Goal: Information Seeking & Learning: Find specific fact

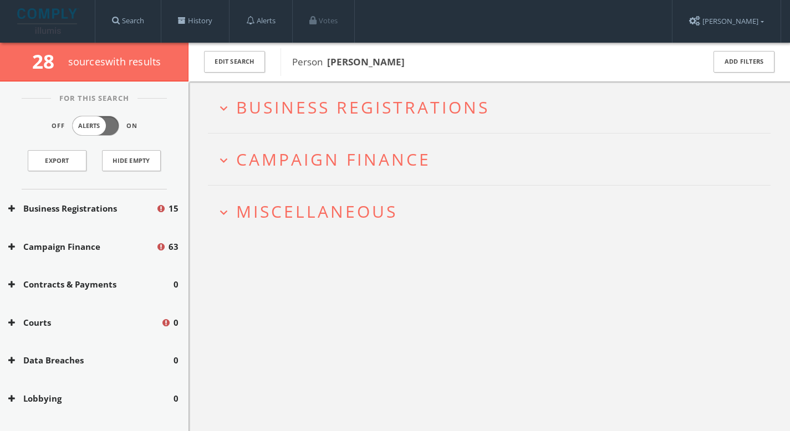
click at [395, 115] on span "Business Registrations" at bounding box center [362, 107] width 253 height 23
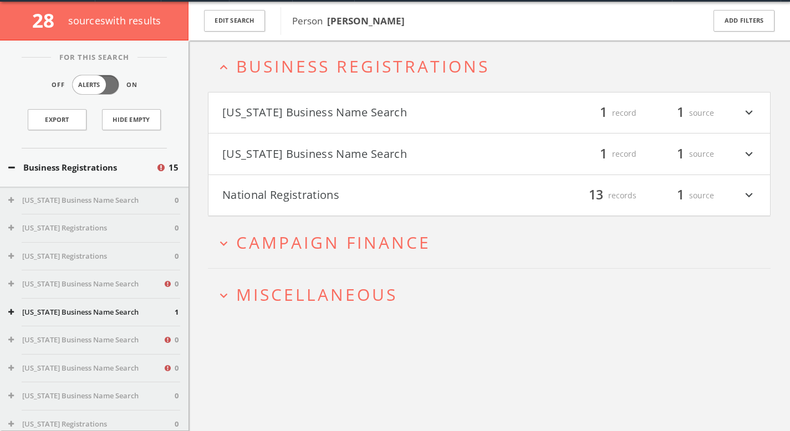
click at [365, 255] on h2 "expand_more Campaign Finance" at bounding box center [489, 243] width 562 height 52
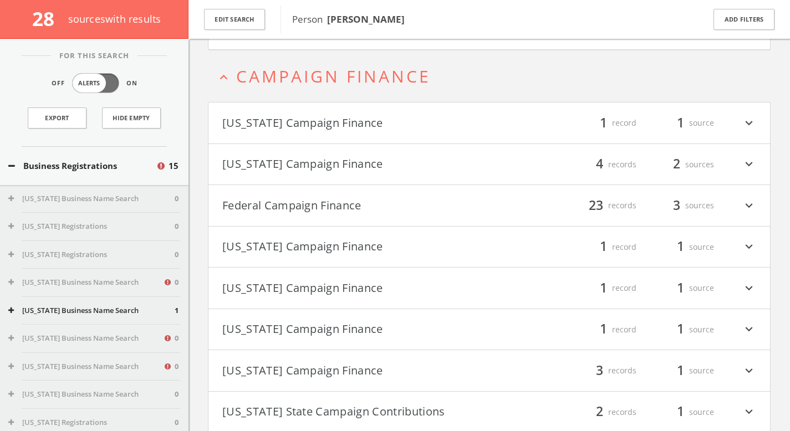
scroll to position [219, 0]
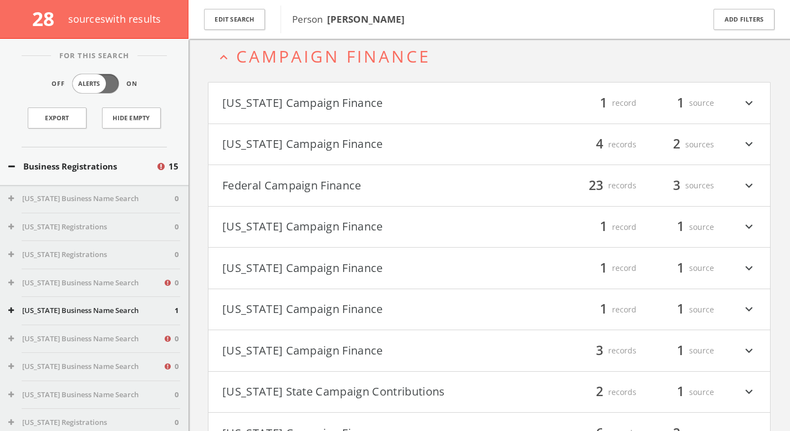
click at [344, 186] on button "Federal Campaign Finance" at bounding box center [355, 185] width 267 height 19
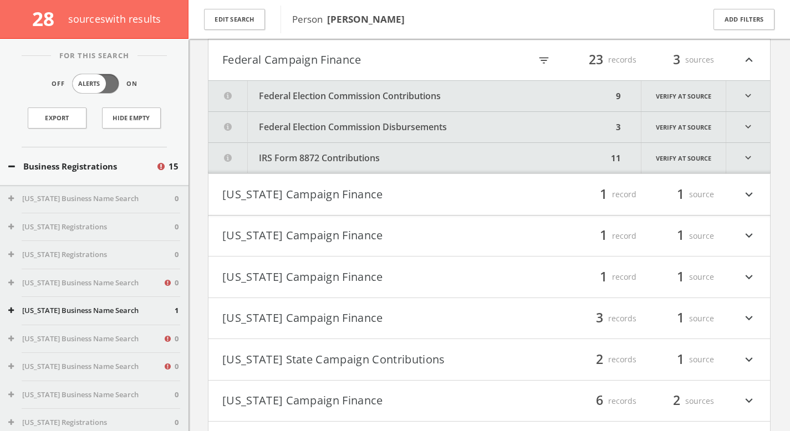
click at [436, 91] on button "Federal Election Commission Contributions" at bounding box center [410, 96] width 404 height 30
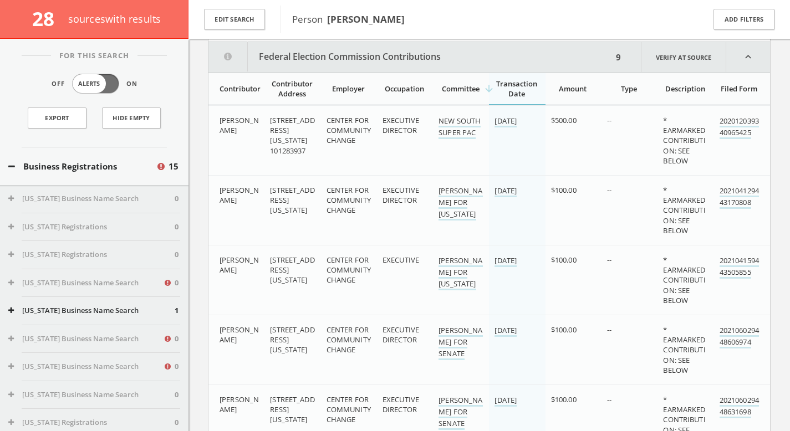
scroll to position [400, 0]
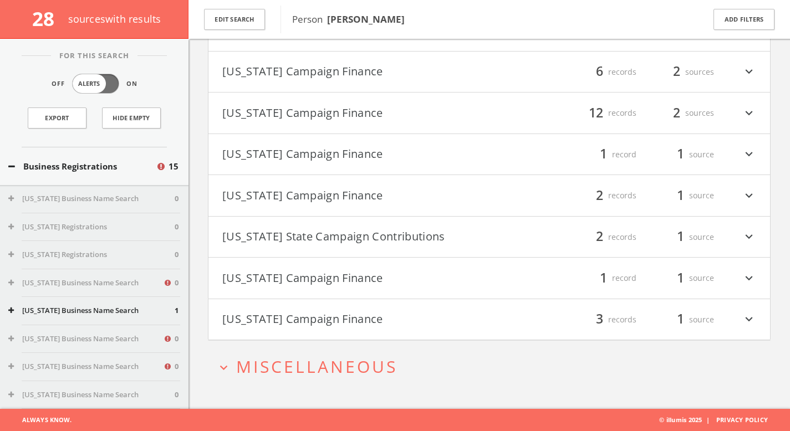
click at [412, 358] on button "expand_more Miscellaneous" at bounding box center [493, 366] width 554 height 18
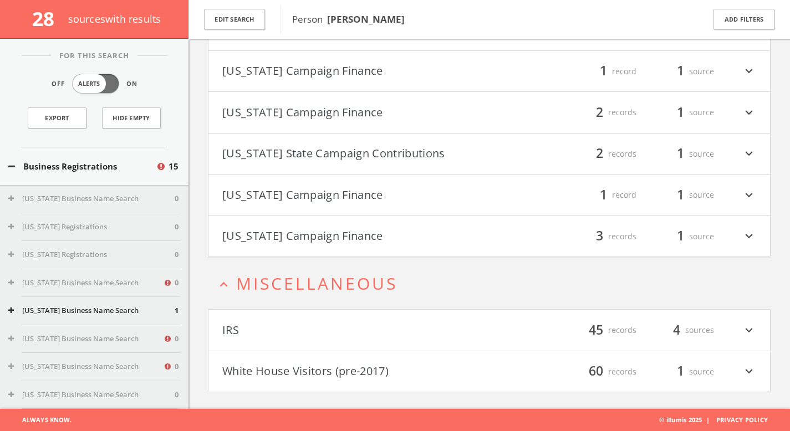
click at [412, 358] on h4 "White House Visitors (pre-2017) filter_list 60 records 1 source expand_more" at bounding box center [488, 371] width 561 height 41
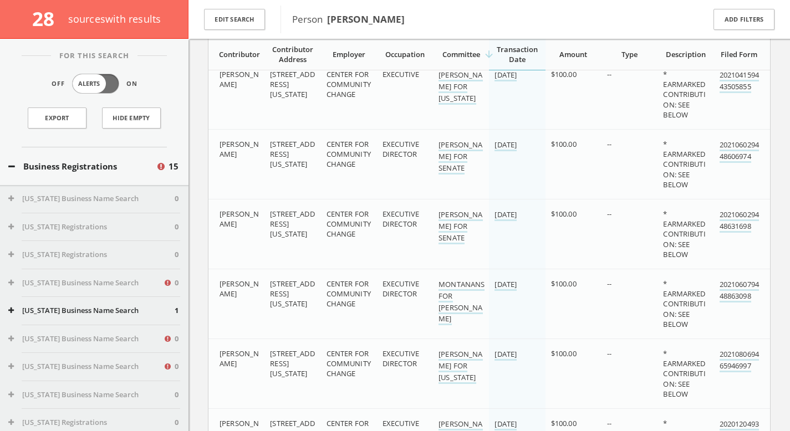
scroll to position [0, 0]
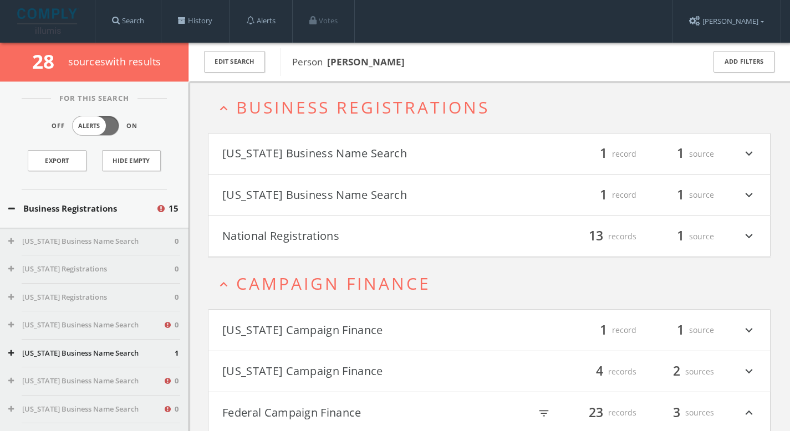
click at [364, 143] on h4 "[US_STATE] Business Name Search filter_list 1 record 1 source expand_more" at bounding box center [488, 154] width 561 height 41
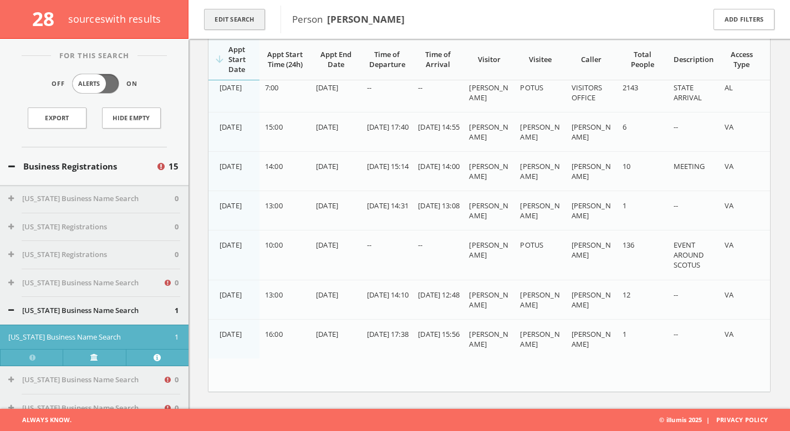
scroll to position [3937, 0]
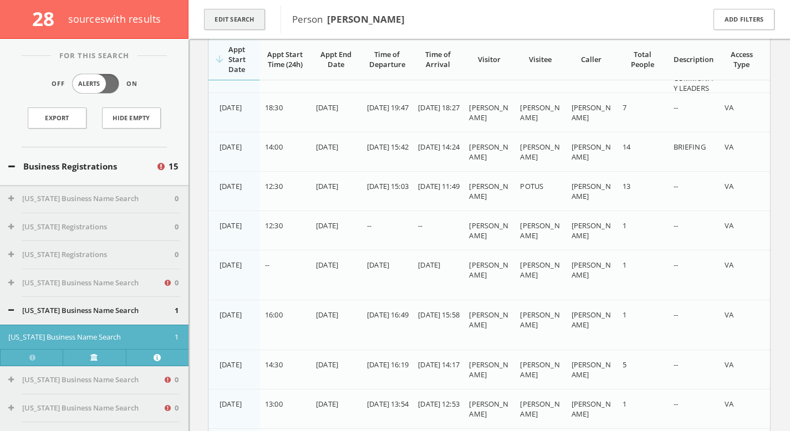
click at [231, 11] on button "Edit Search" at bounding box center [234, 20] width 61 height 22
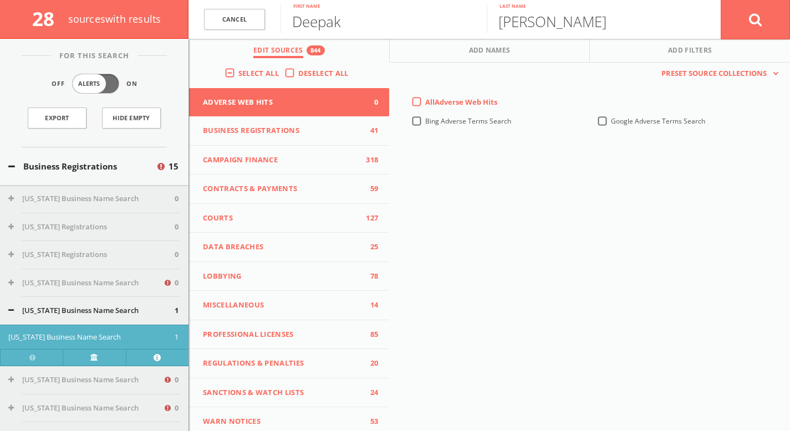
click at [392, 8] on input "Deepak" at bounding box center [383, 18] width 206 height 29
drag, startPoint x: 383, startPoint y: 18, endPoint x: 191, endPoint y: 10, distance: 192.5
click at [191, 10] on form "Cancel Deepak First name [PERSON_NAME] Last name Cancel" at bounding box center [488, 19] width 601 height 39
type input "[PERSON_NAME]"
type input "X"
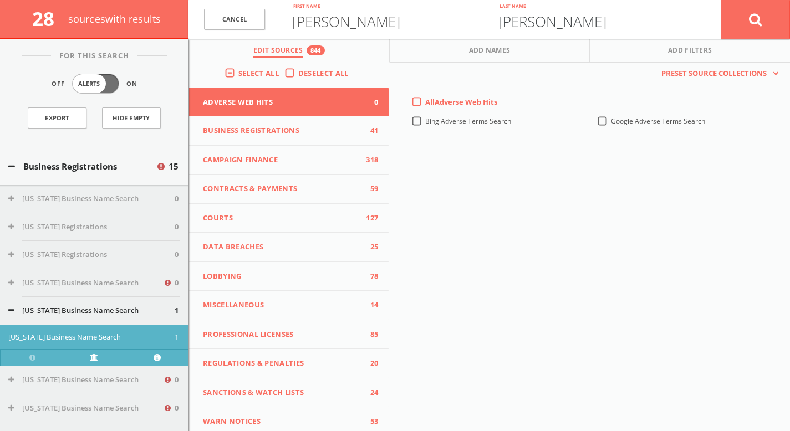
type input "[PERSON_NAME]"
click at [753, 20] on icon at bounding box center [755, 20] width 13 height 14
